Goal: Task Accomplishment & Management: Manage account settings

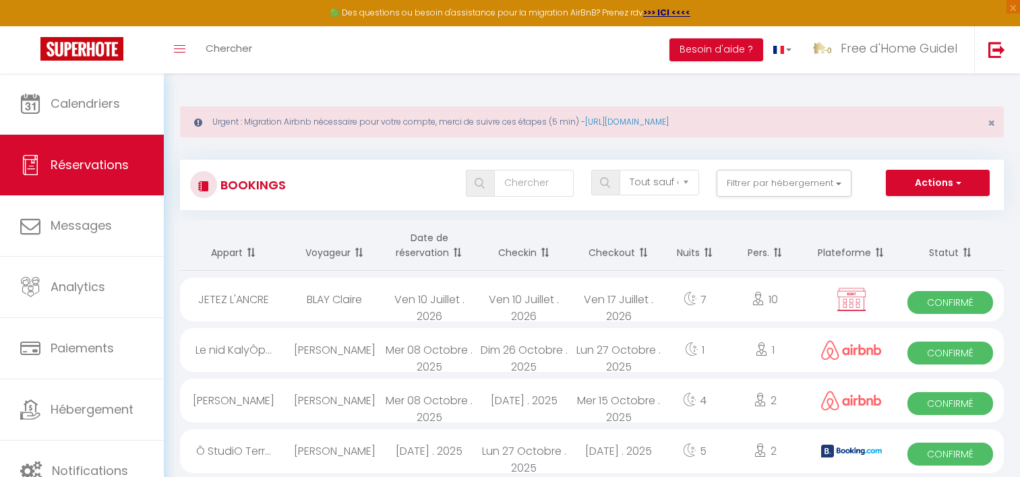
select select "not_cancelled"
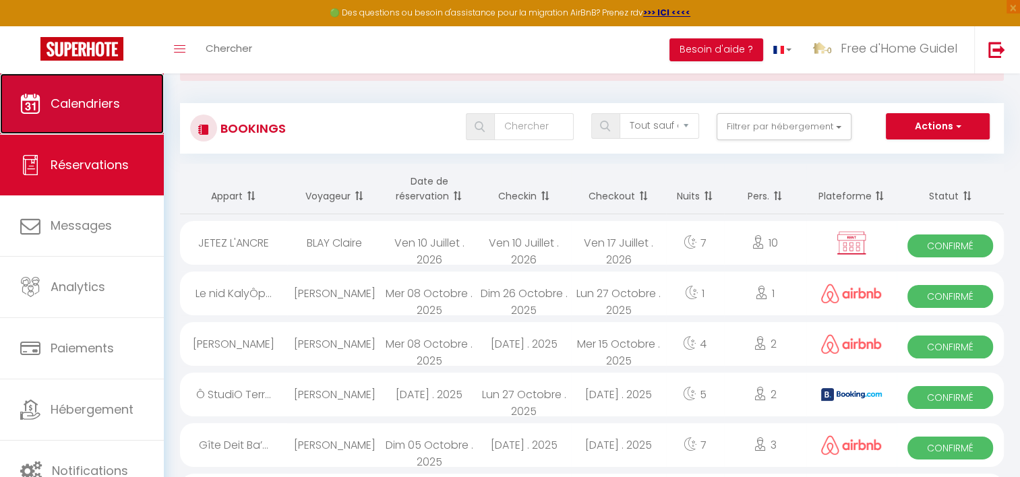
click at [96, 105] on span "Calendriers" at bounding box center [85, 103] width 69 height 17
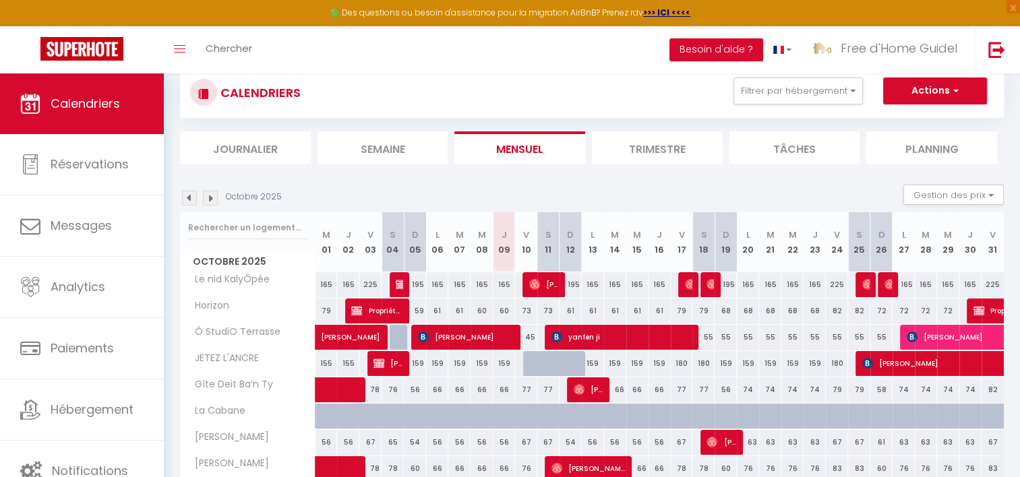
scroll to position [67, 0]
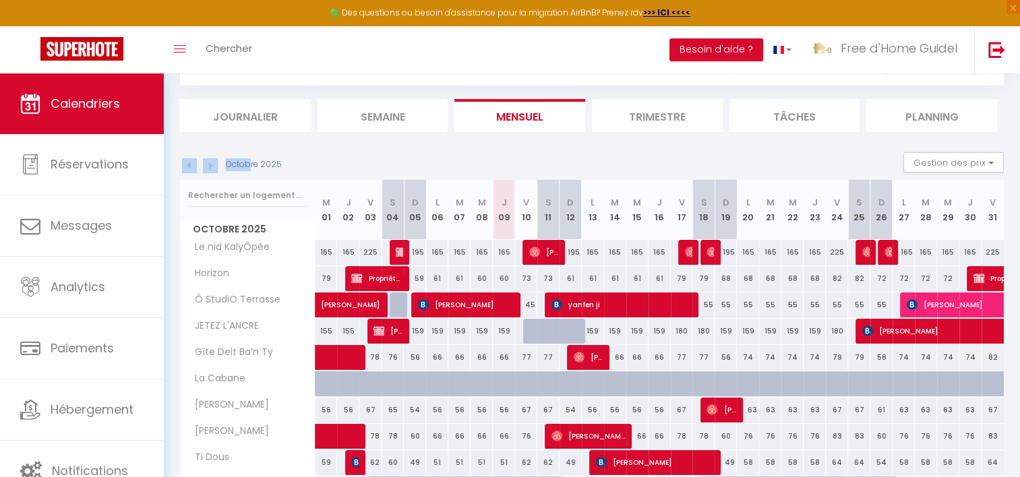
drag, startPoint x: 248, startPoint y: 160, endPoint x: 291, endPoint y: 164, distance: 42.7
click at [291, 164] on div "Octobre 2025 Gestion des prix Nb Nuits minimum Règles Disponibilité" at bounding box center [592, 166] width 824 height 28
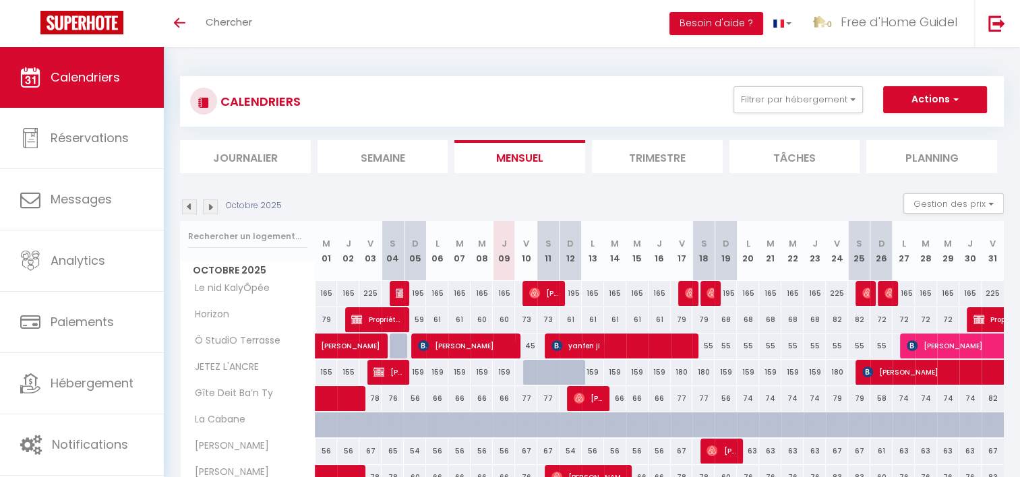
scroll to position [40, 0]
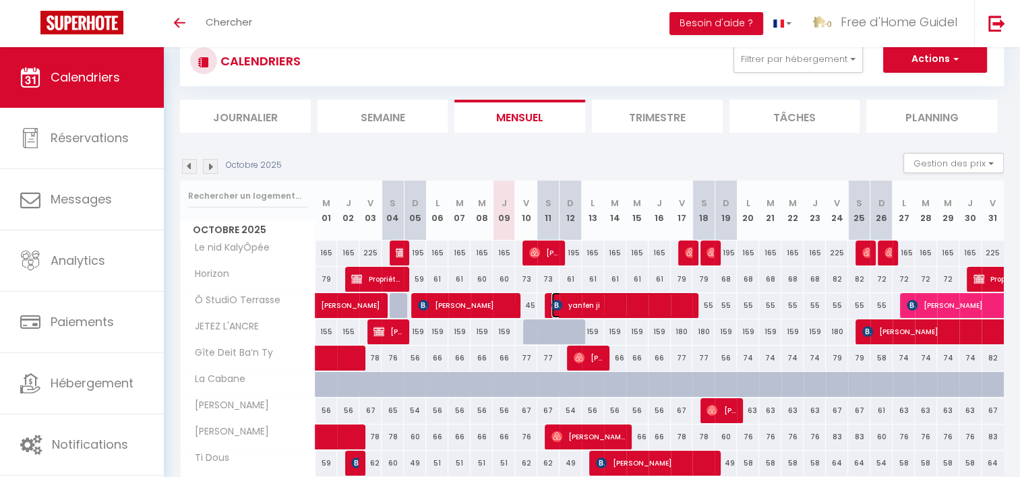
click at [579, 303] on span "yanfen ji" at bounding box center [621, 306] width 141 height 26
select select "OK"
select select "0"
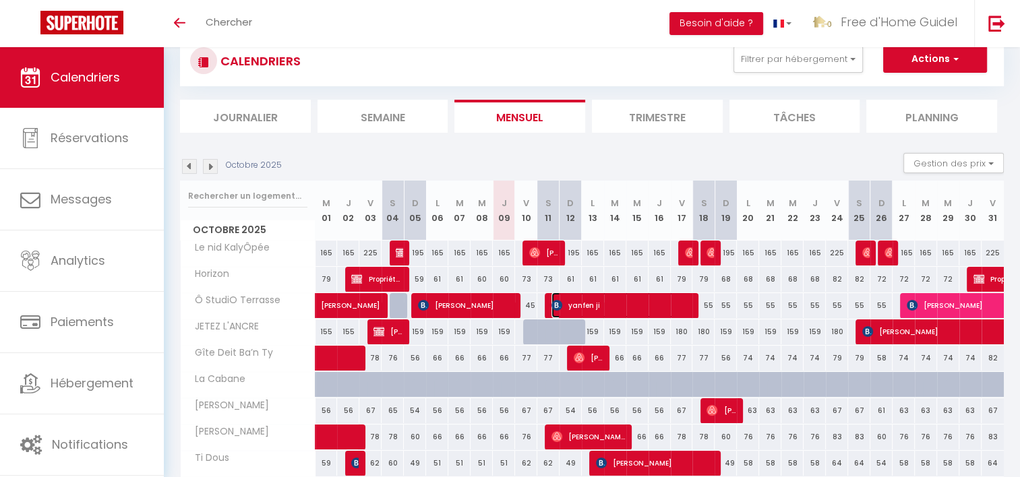
select select "1"
select select
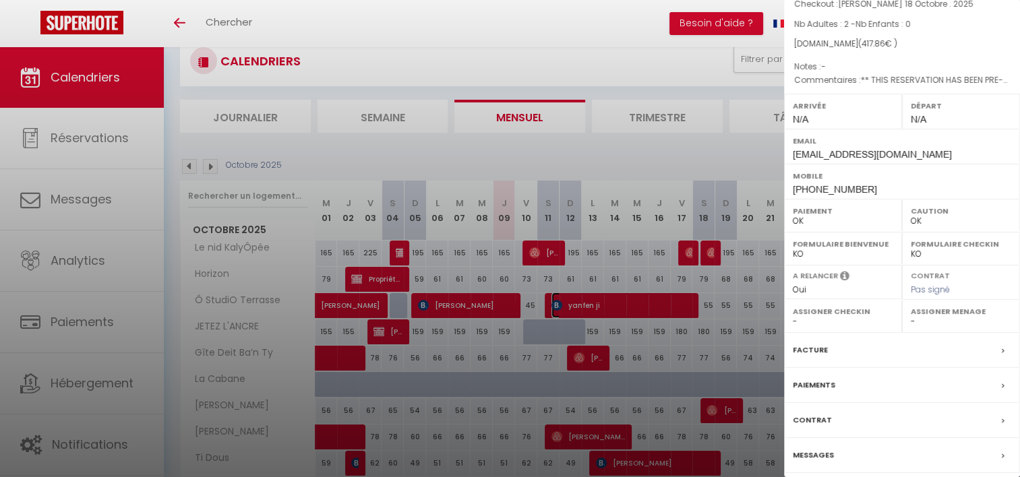
scroll to position [135, 0]
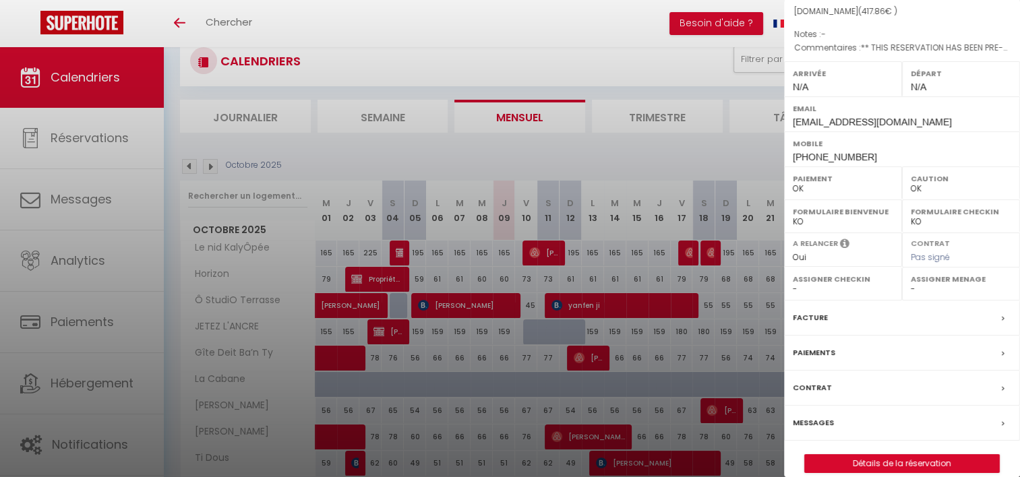
click at [832, 421] on div "Messages" at bounding box center [902, 423] width 236 height 35
